Goal: Information Seeking & Learning: Learn about a topic

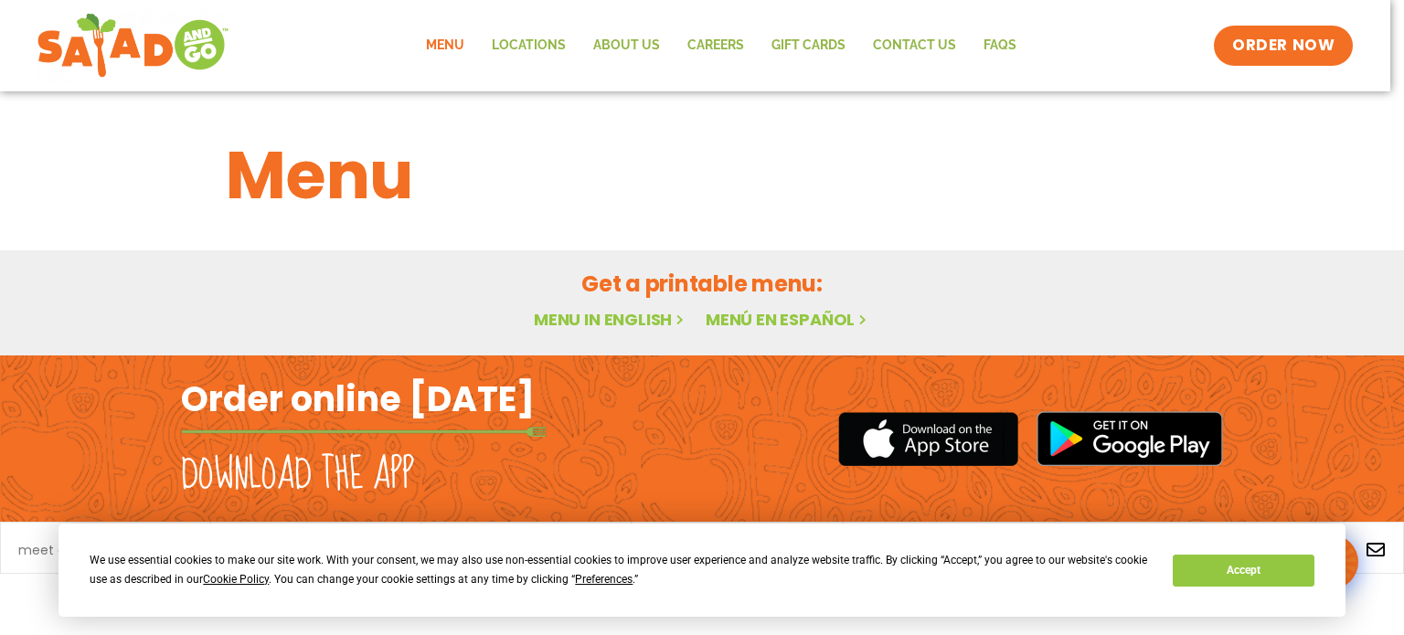
click at [607, 320] on link "Menu in English" at bounding box center [611, 319] width 154 height 23
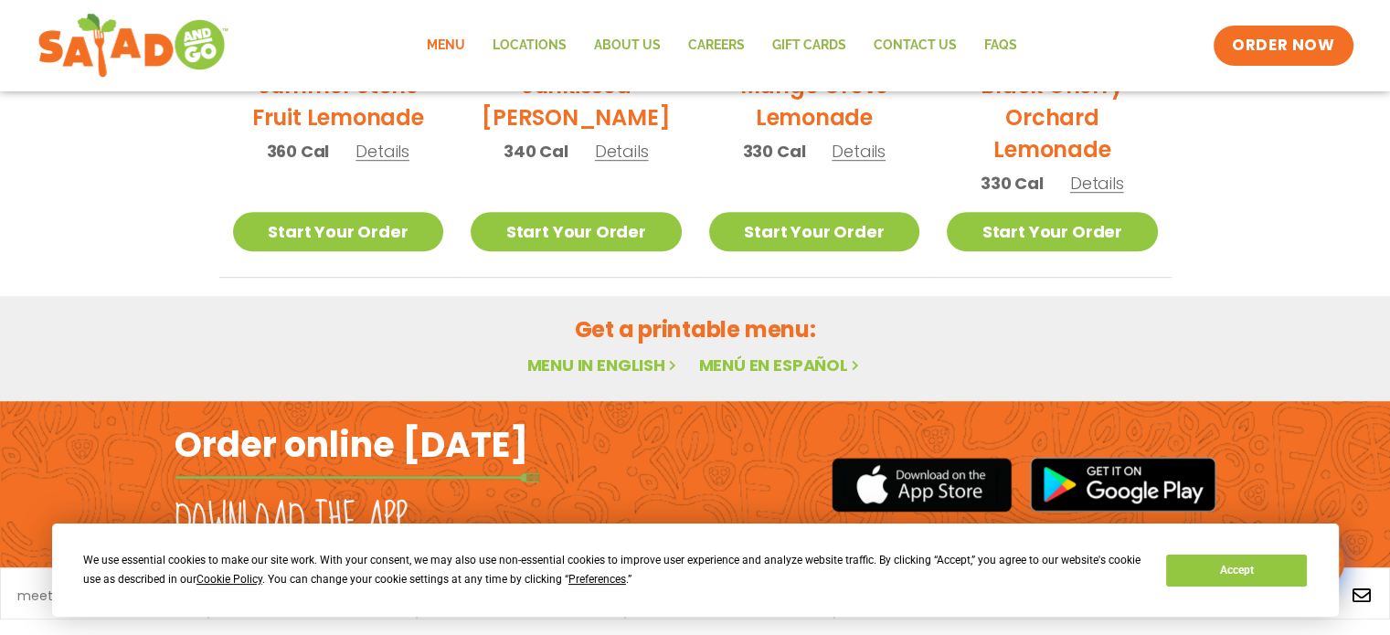
scroll to position [1175, 0]
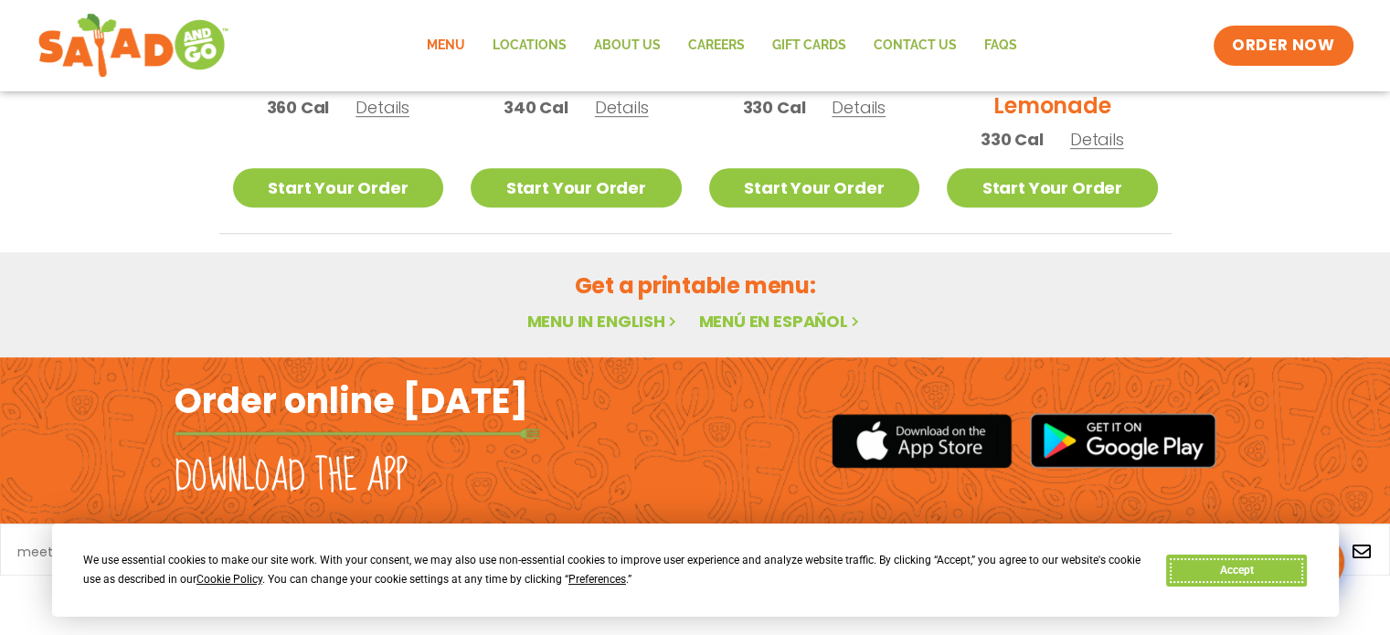
click at [1270, 566] on button "Accept" at bounding box center [1236, 571] width 141 height 32
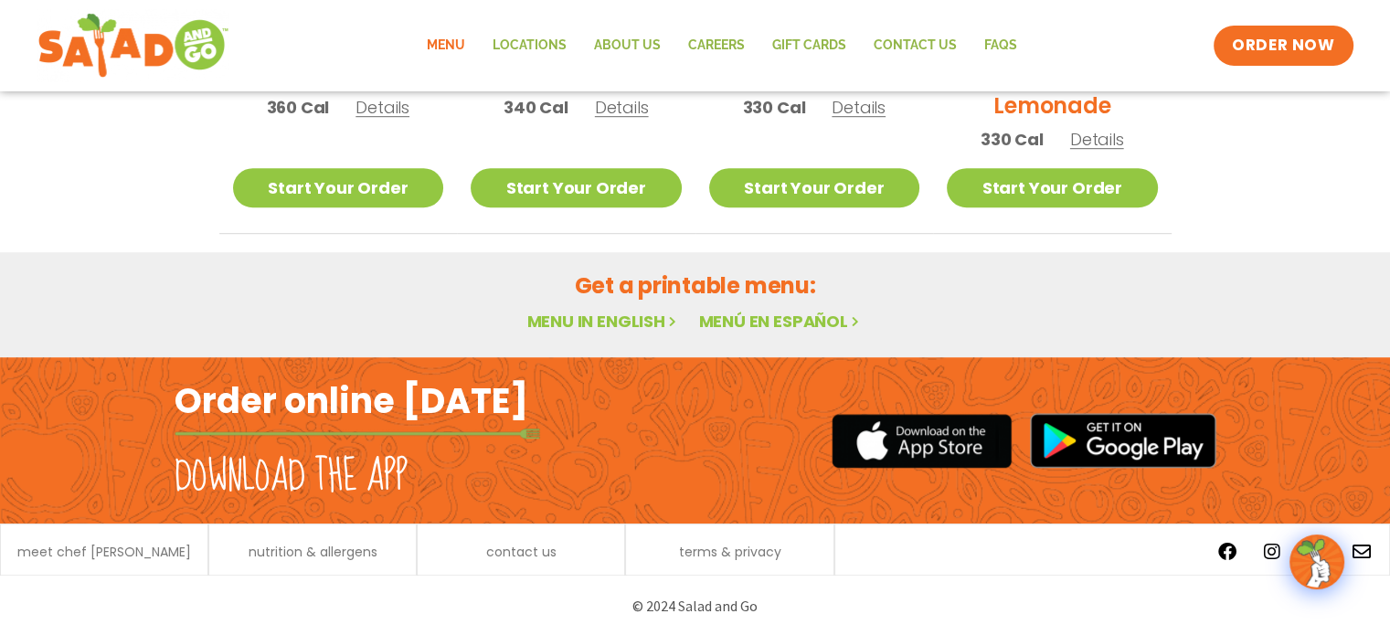
click at [620, 324] on link "Menu in English" at bounding box center [603, 321] width 154 height 23
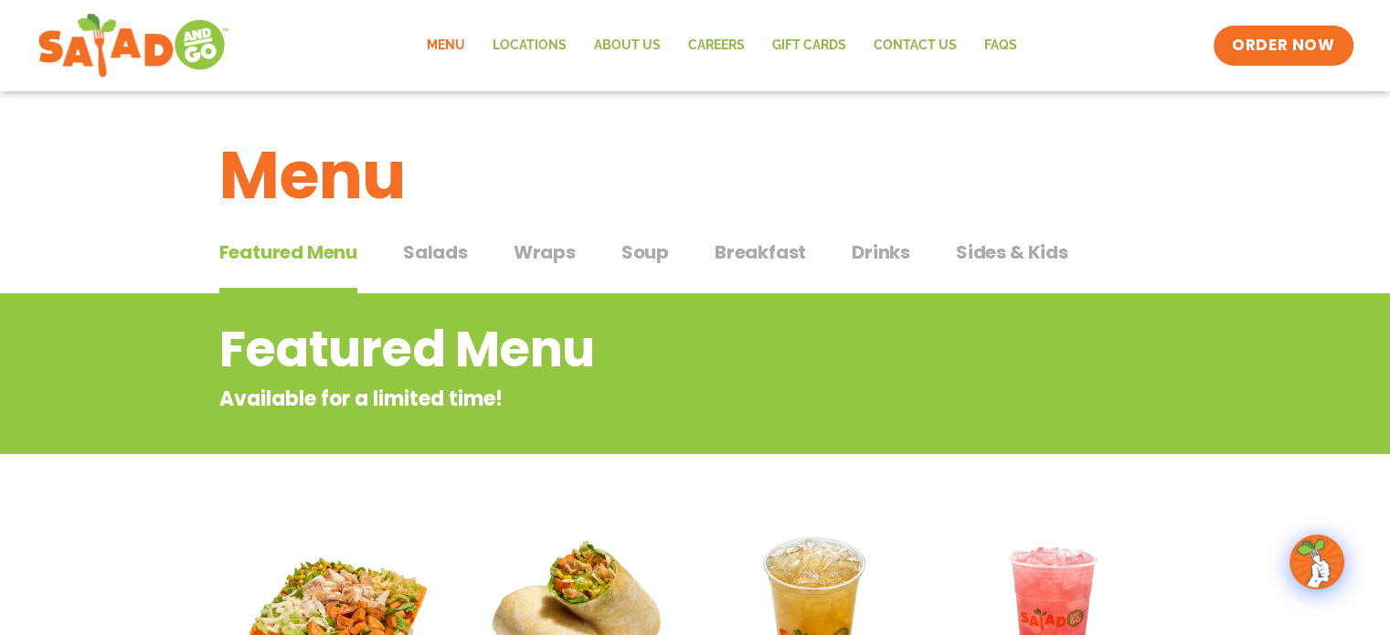
click at [442, 259] on span "Salads" at bounding box center [435, 252] width 65 height 27
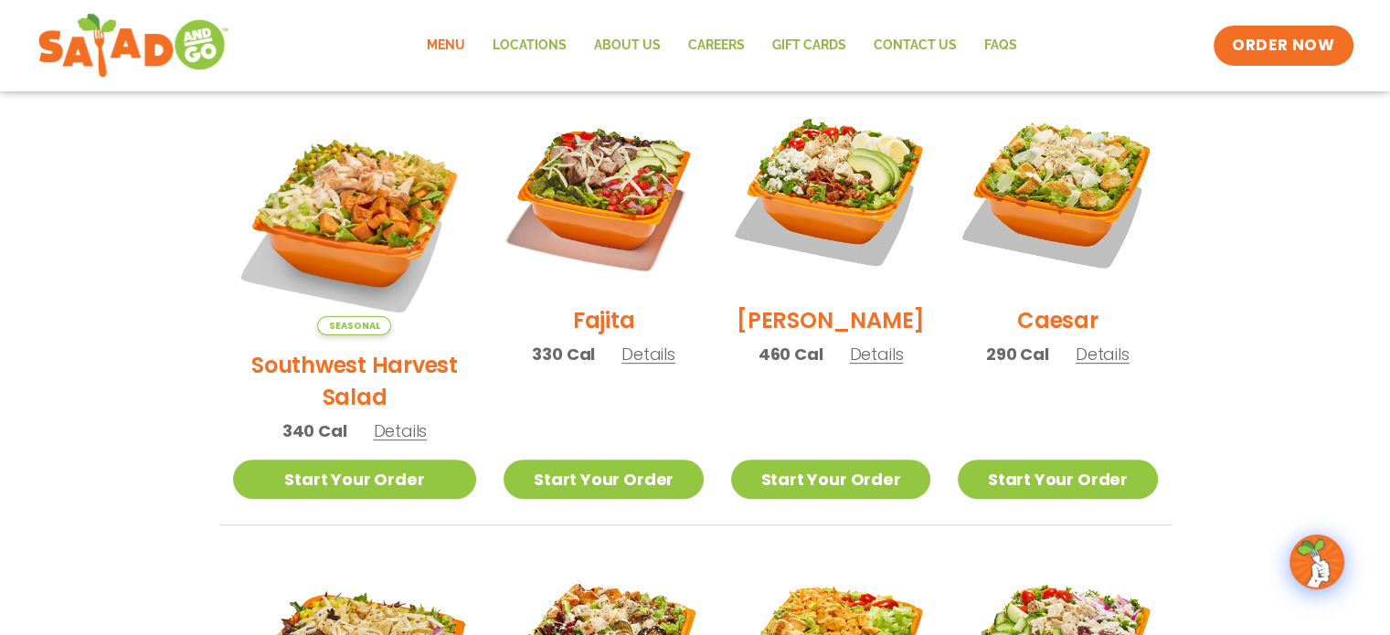
scroll to position [514, 0]
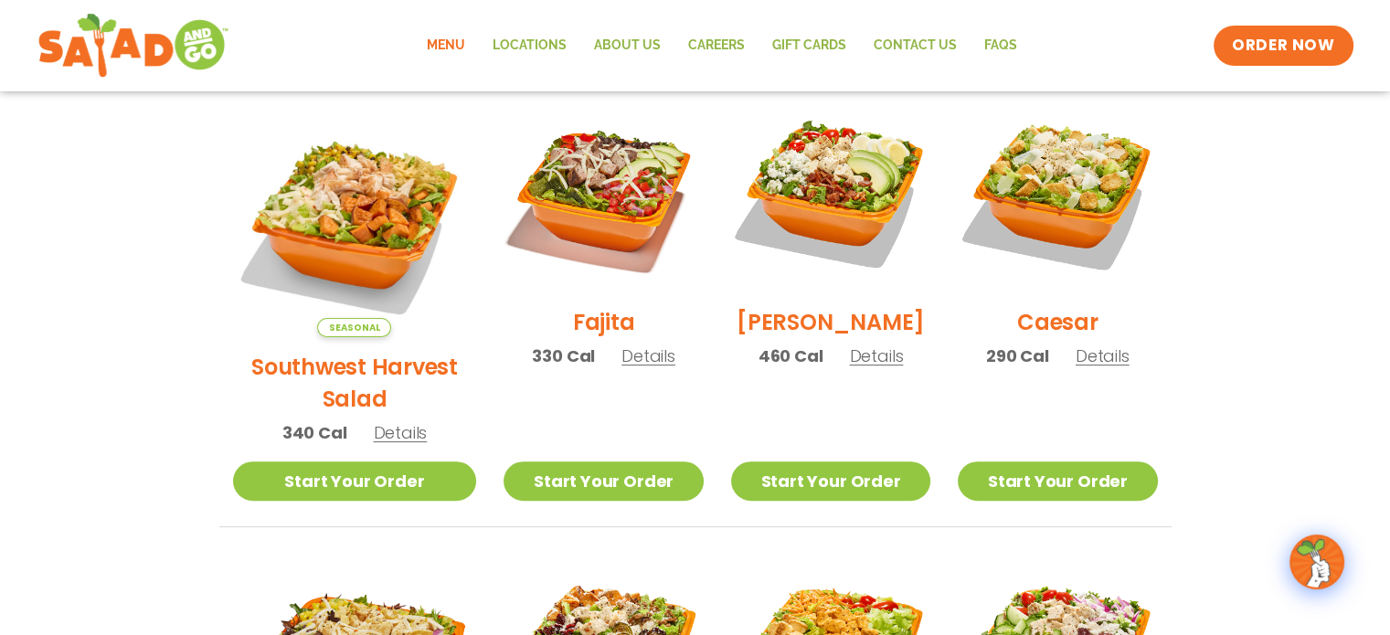
click at [624, 366] on span "Details" at bounding box center [649, 356] width 54 height 23
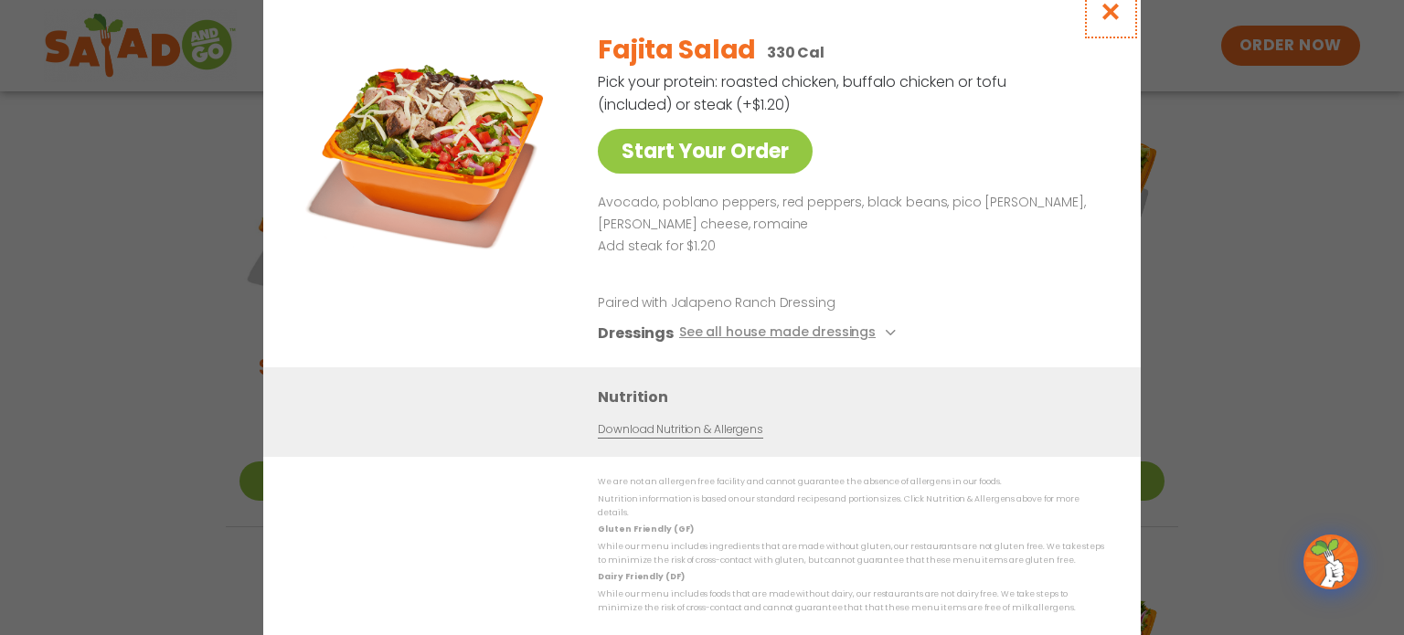
click at [1111, 21] on icon "Close modal" at bounding box center [1111, 11] width 23 height 19
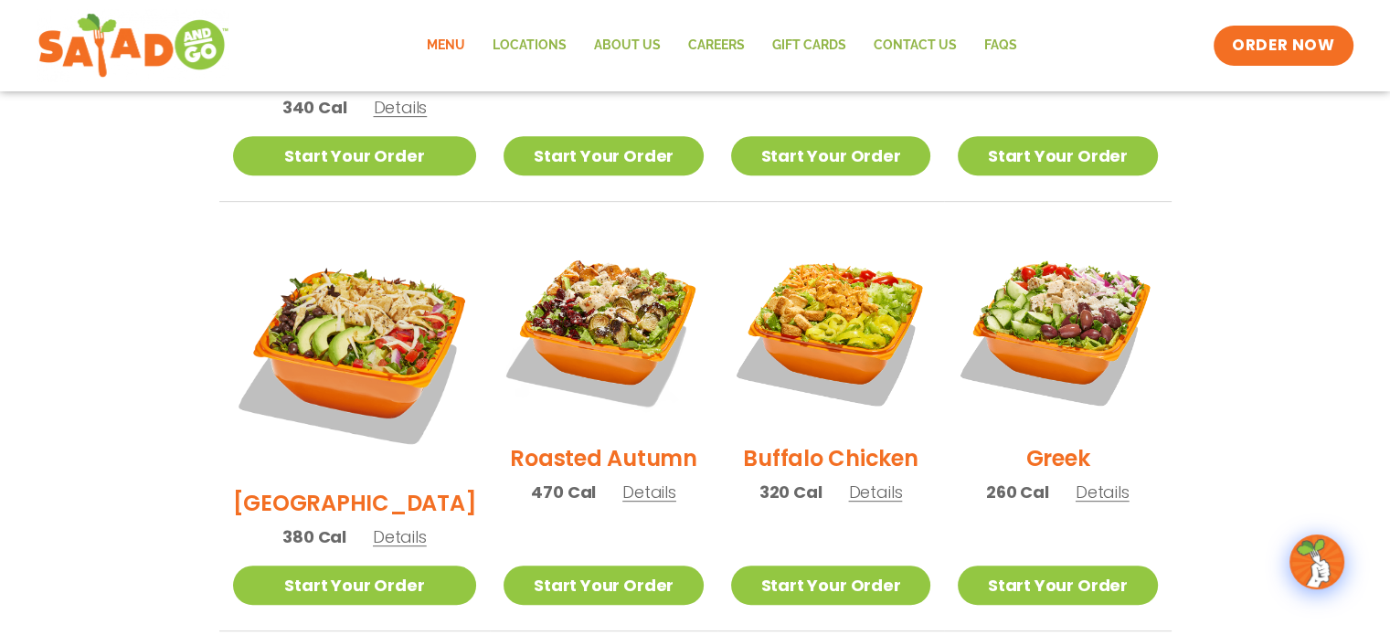
scroll to position [850, 0]
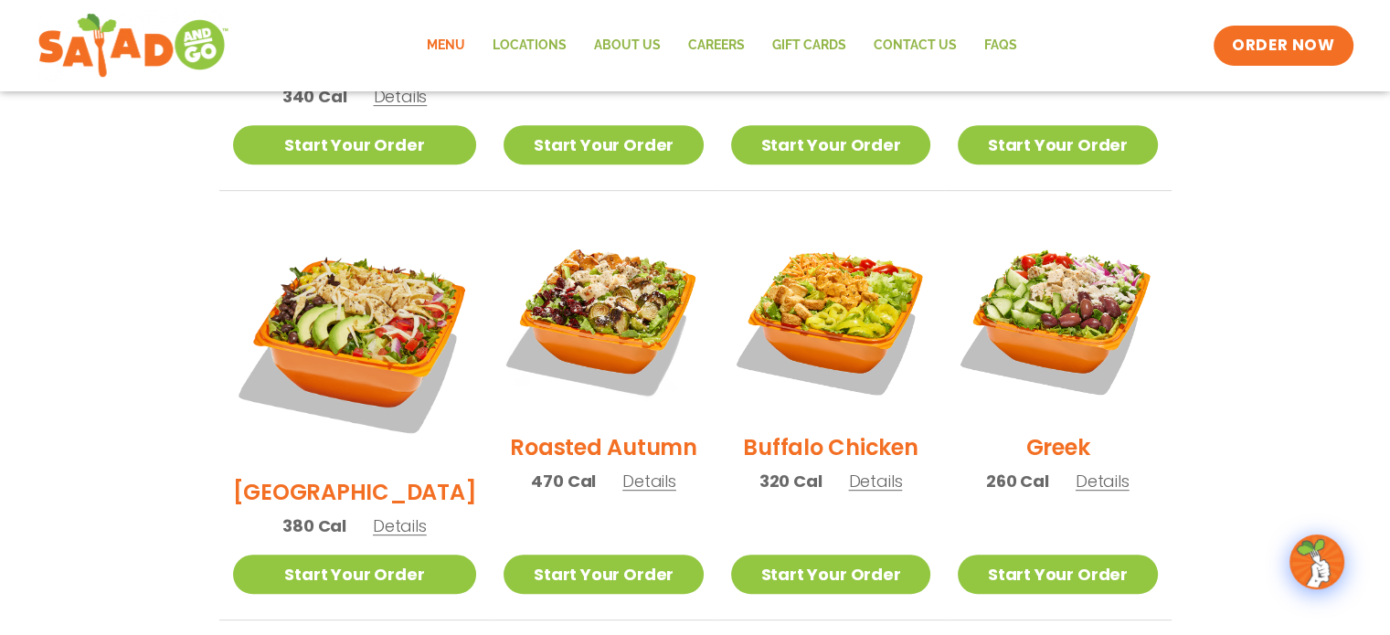
click at [395, 515] on span "Details" at bounding box center [400, 526] width 54 height 23
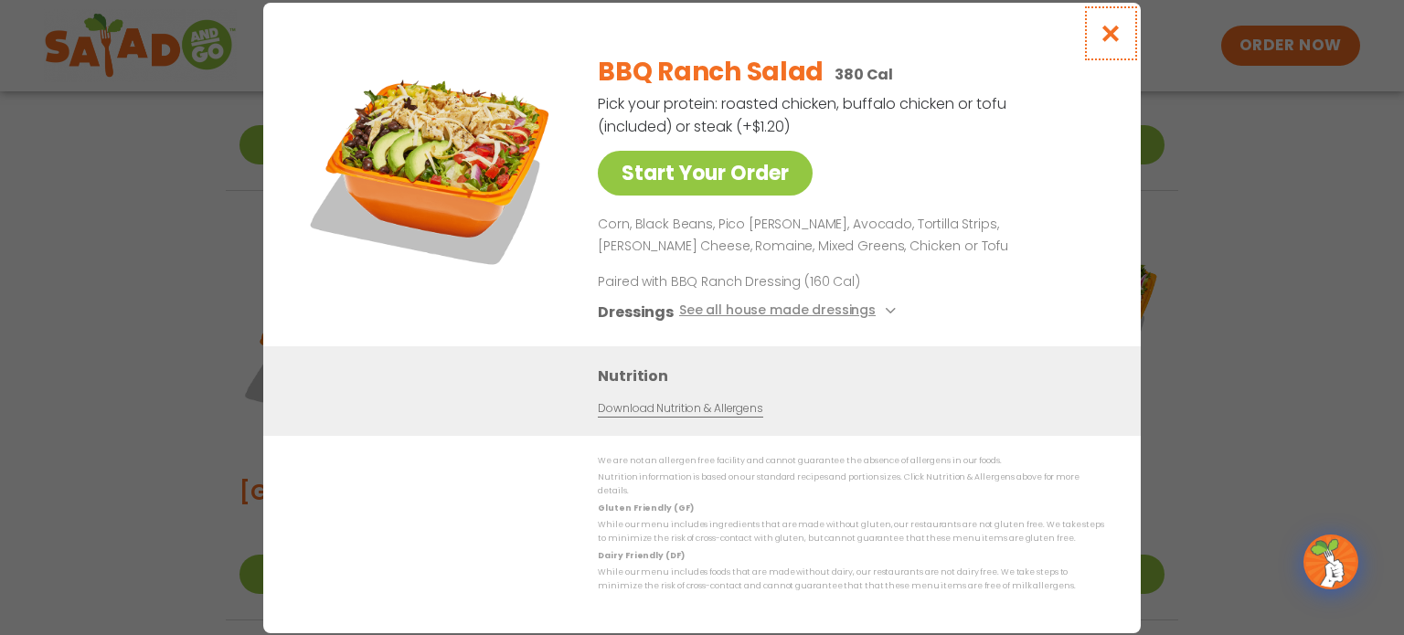
click at [1100, 37] on icon "Close modal" at bounding box center [1111, 33] width 23 height 19
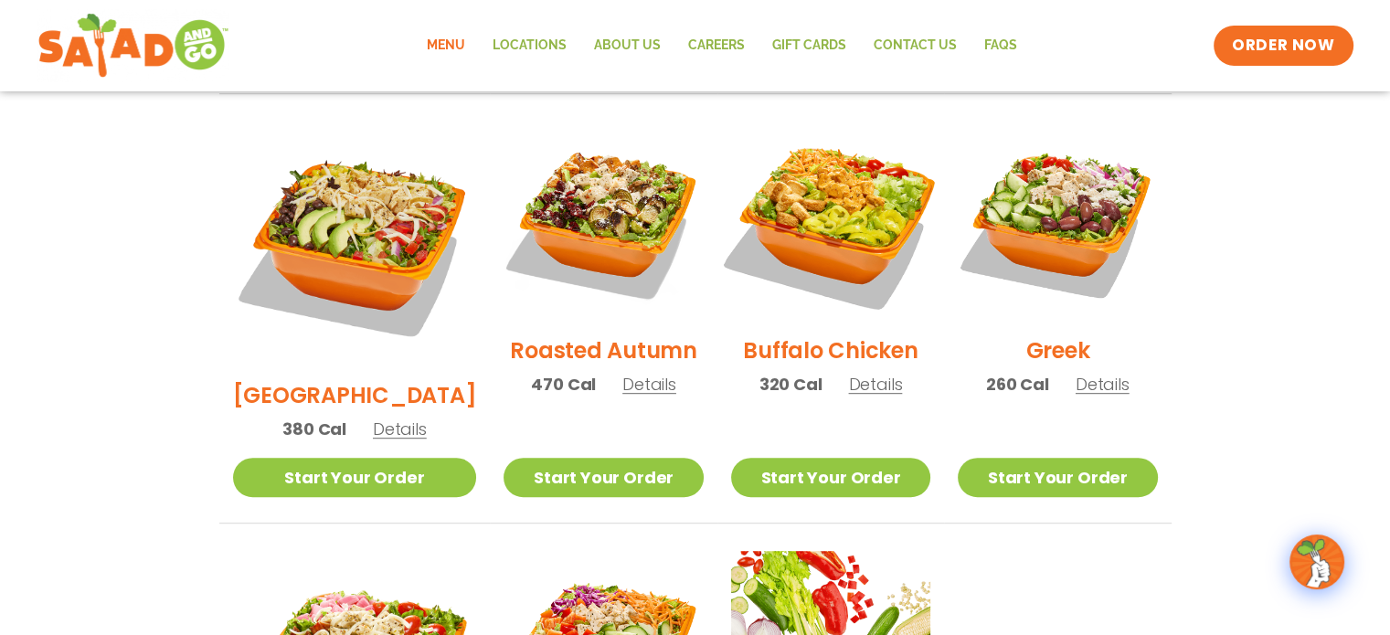
scroll to position [949, 0]
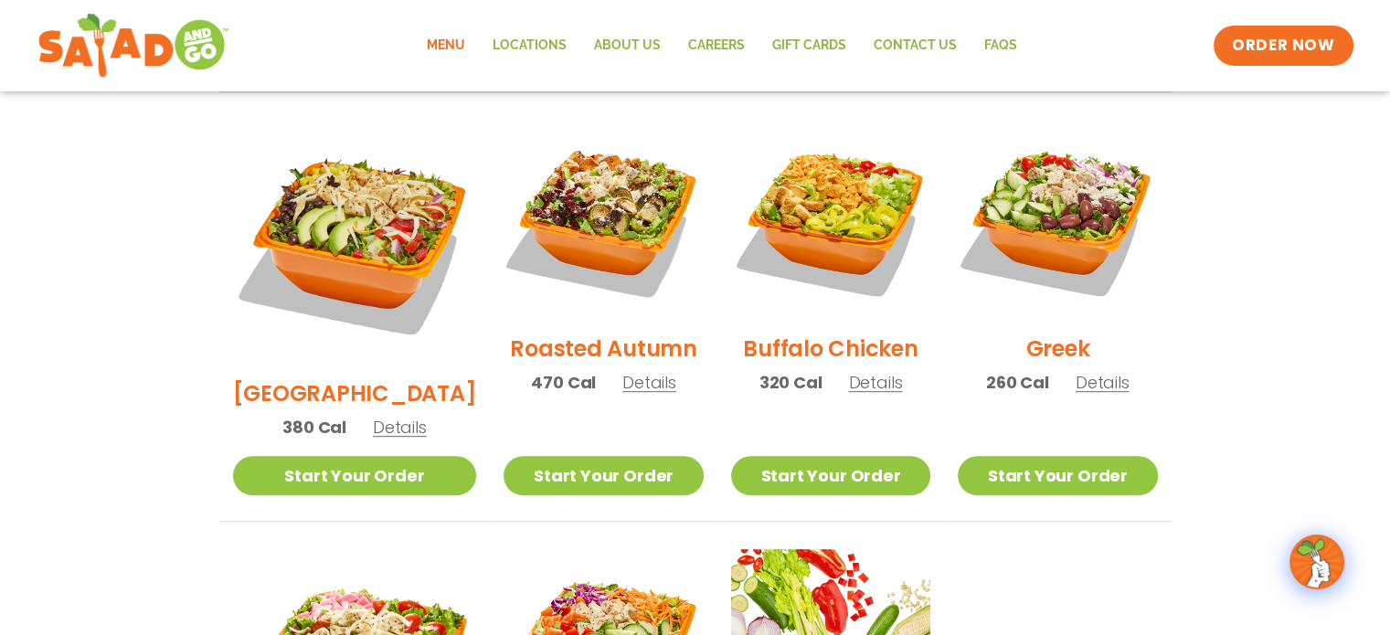
click at [1215, 250] on section "Salads Our house-made dressings make our huge portions even more delicious. Goo…" at bounding box center [695, 148] width 1390 height 1607
